Goal: Check status: Check status

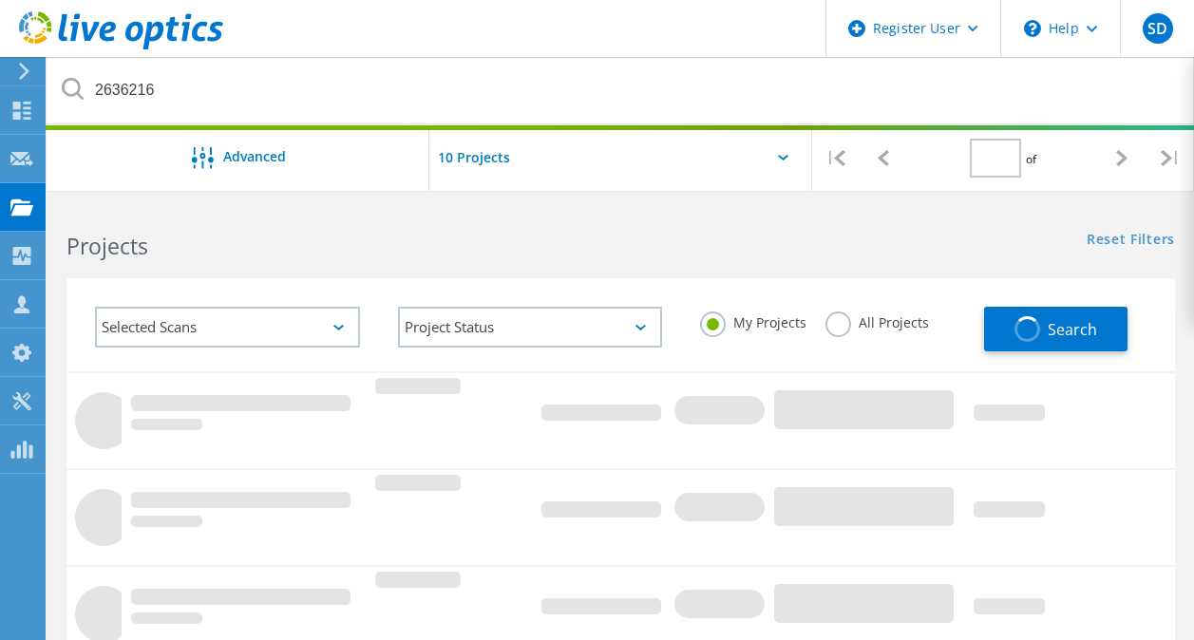
type input "1"
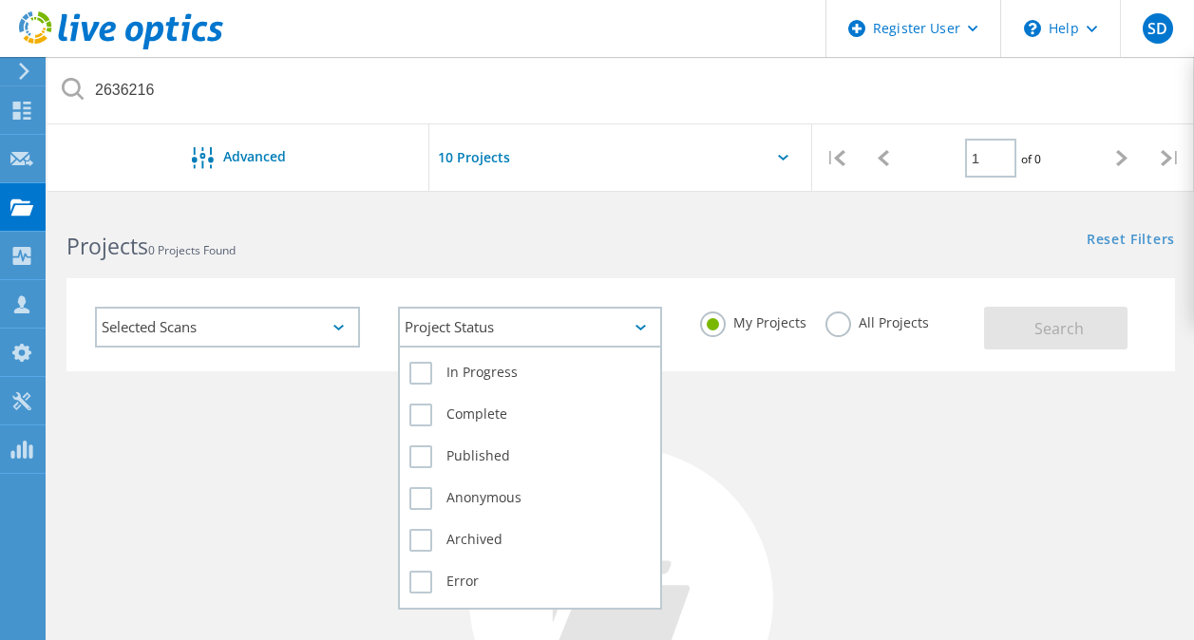
click at [531, 332] on div "Project Status" at bounding box center [530, 327] width 265 height 41
click at [470, 415] on label "Complete" at bounding box center [531, 415] width 242 height 23
click at [0, 0] on input "Complete" at bounding box center [0, 0] width 0 height 0
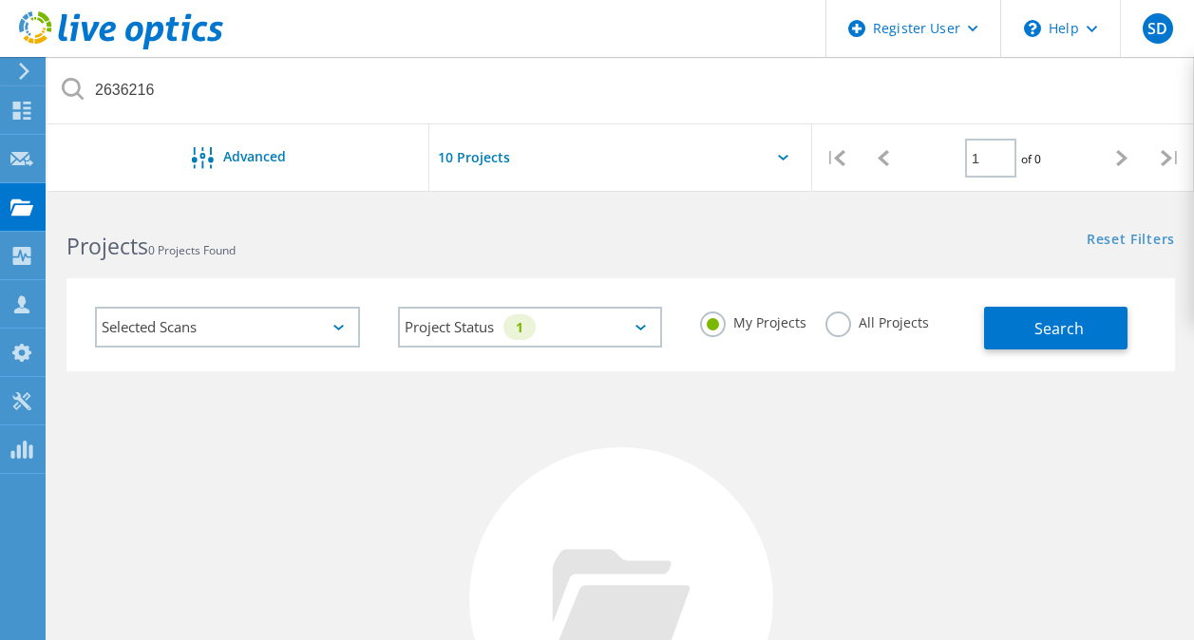
click at [601, 233] on h2 "Projects 0 Projects Found" at bounding box center [334, 246] width 535 height 31
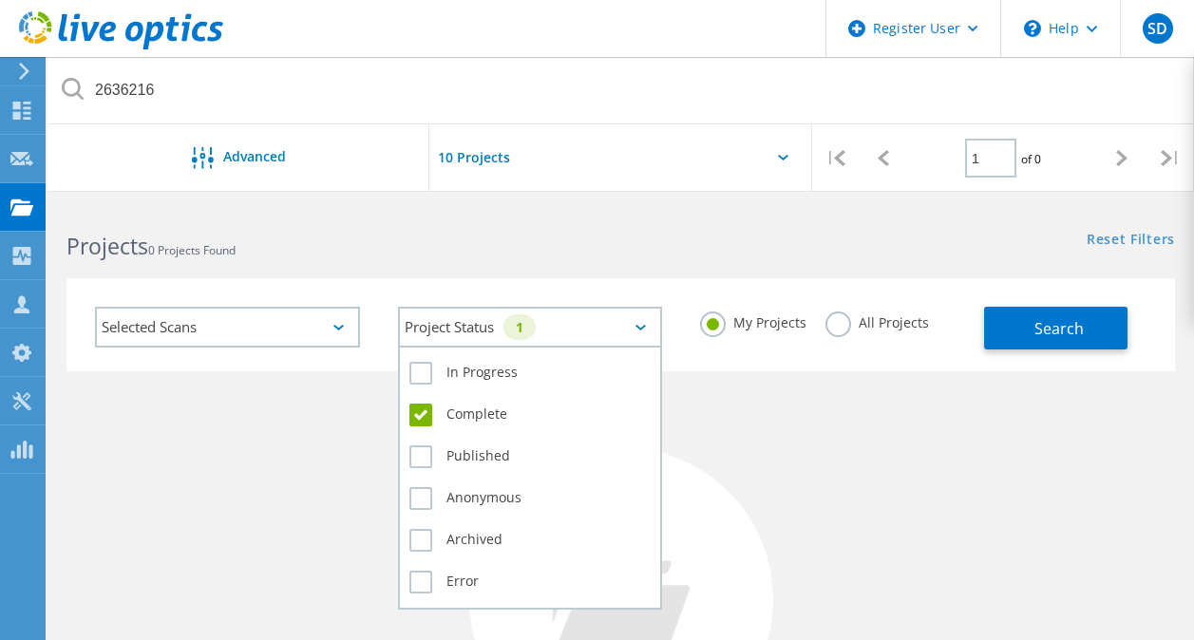
click at [514, 324] on div "1" at bounding box center [520, 328] width 32 height 26
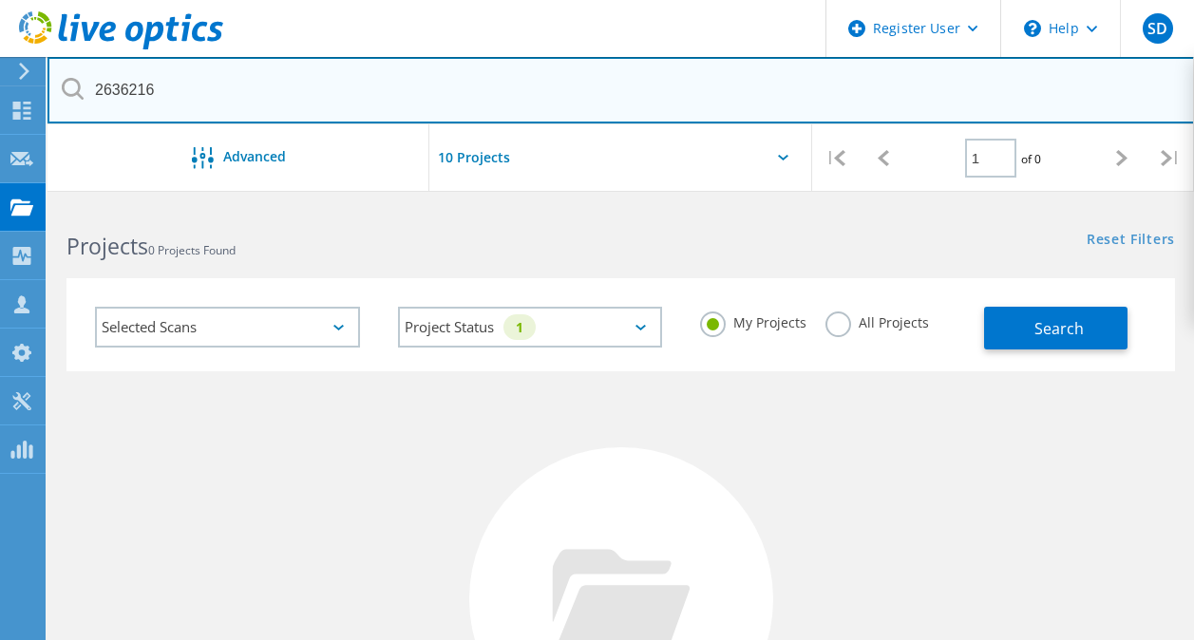
click at [570, 86] on input "2636216" at bounding box center [622, 90] width 1148 height 67
paste input "2636216"
type input "2636216"
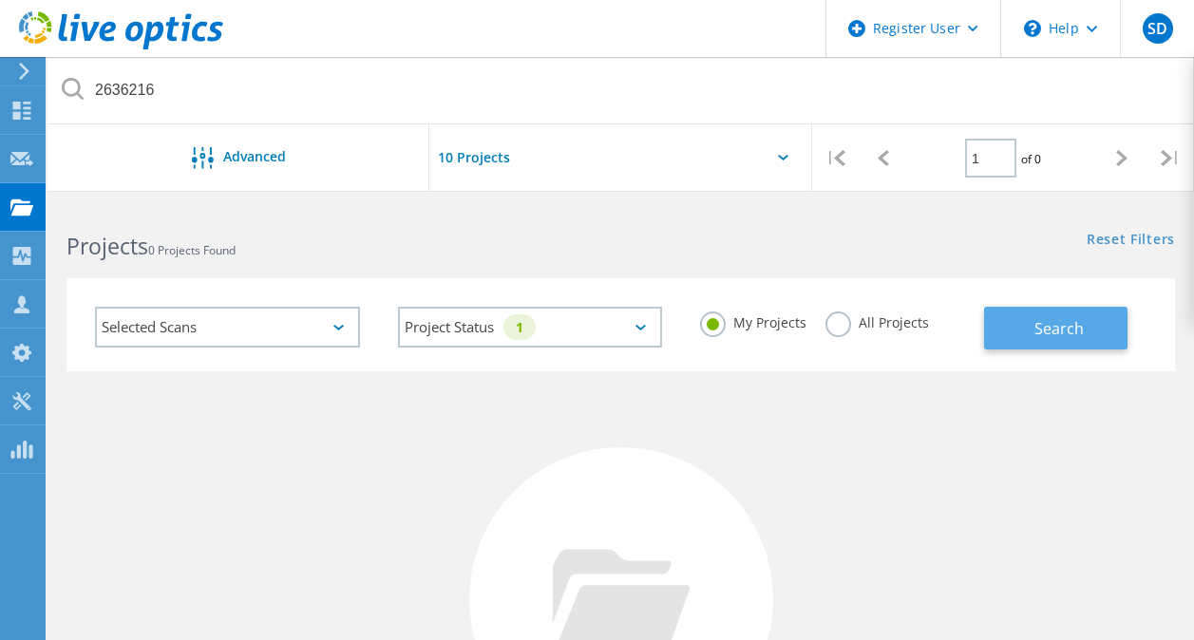
click at [1074, 315] on button "Search" at bounding box center [1055, 328] width 143 height 43
click at [840, 326] on label "All Projects" at bounding box center [878, 321] width 104 height 18
click at [0, 0] on input "All Projects" at bounding box center [0, 0] width 0 height 0
click at [1074, 333] on span "Search" at bounding box center [1059, 328] width 49 height 21
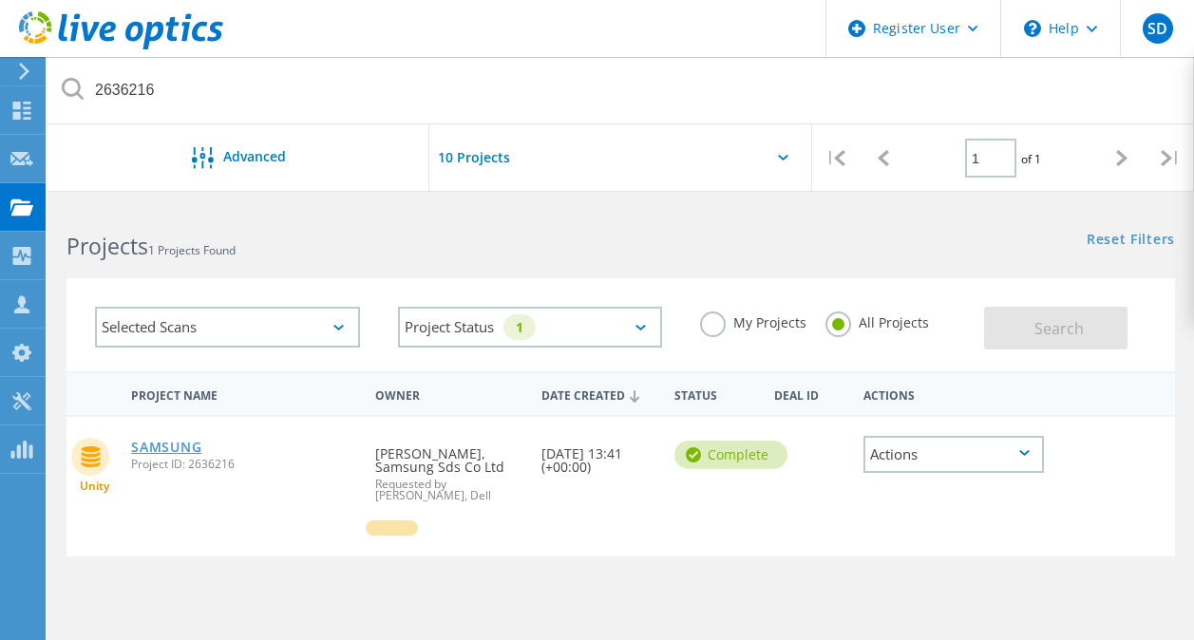
click at [164, 454] on link "SAMSUNG" at bounding box center [166, 447] width 70 height 13
